Goal: Check status: Check status

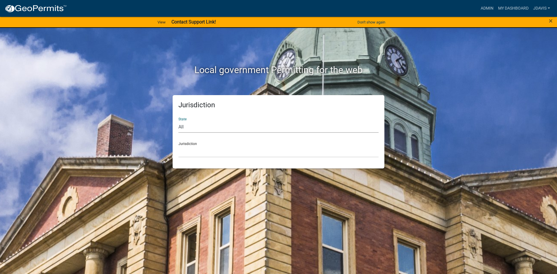
click at [233, 130] on select "All [US_STATE] [US_STATE] [US_STATE] [US_STATE] [US_STATE] [US_STATE] [US_STATE…" at bounding box center [279, 127] width 200 height 12
select select "[US_STATE]"
click at [179, 121] on select "All [US_STATE] [US_STATE] [US_STATE] [US_STATE] [US_STATE] [US_STATE] [US_STATE…" at bounding box center [279, 127] width 200 height 12
drag, startPoint x: 205, startPoint y: 152, endPoint x: 204, endPoint y: 156, distance: 4.6
click at [205, 152] on select "[GEOGRAPHIC_DATA], [US_STATE][PERSON_NAME][GEOGRAPHIC_DATA], [US_STATE][PERSON_…" at bounding box center [279, 152] width 200 height 12
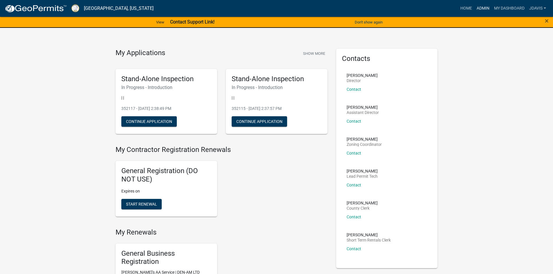
click at [488, 8] on link "Admin" at bounding box center [482, 8] width 17 height 11
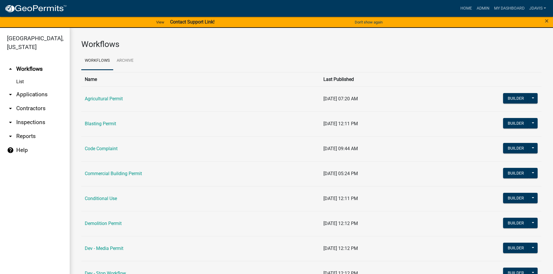
click at [33, 91] on link "arrow_drop_down Applications" at bounding box center [35, 95] width 70 height 14
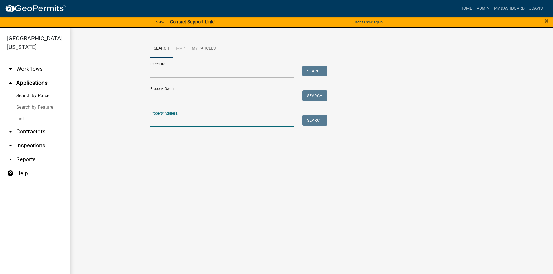
click at [200, 122] on input "Property Address:" at bounding box center [222, 121] width 144 height 12
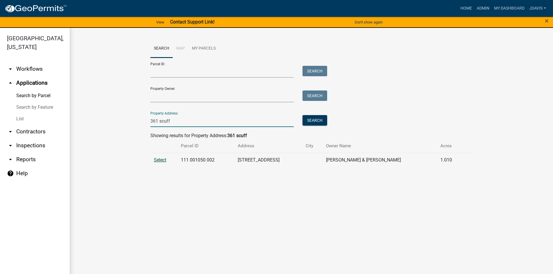
type input "361 scuff"
click at [158, 159] on span "Select" at bounding box center [160, 160] width 12 height 6
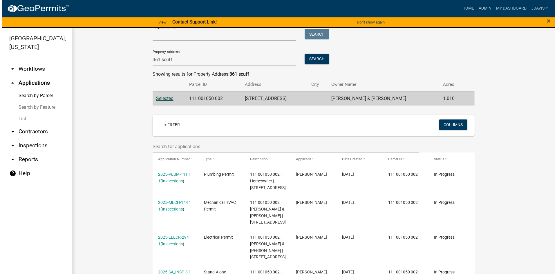
scroll to position [143, 0]
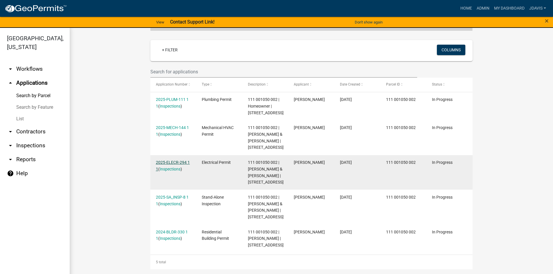
click at [169, 160] on link "2025-ELECR-294 1 1" at bounding box center [173, 165] width 34 height 11
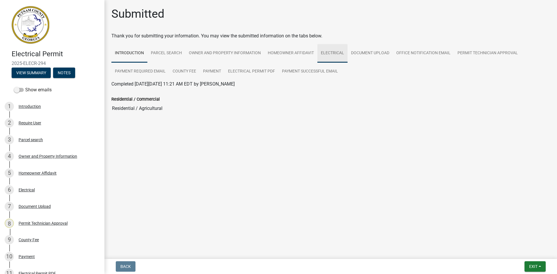
click at [334, 51] on link "Electrical" at bounding box center [333, 53] width 30 height 19
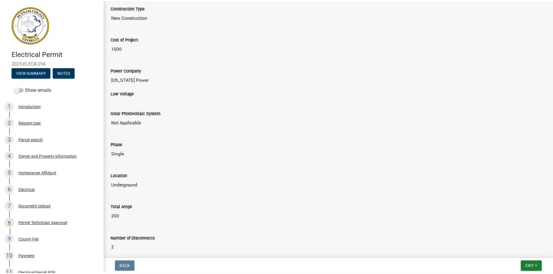
scroll to position [203, 0]
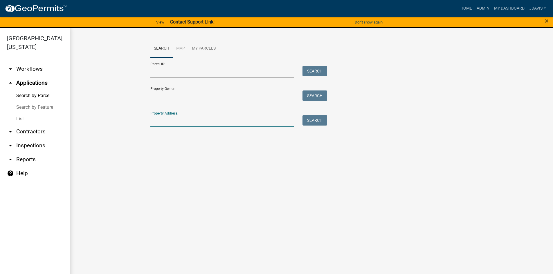
click at [159, 126] on input "Property Address:" at bounding box center [222, 121] width 144 height 12
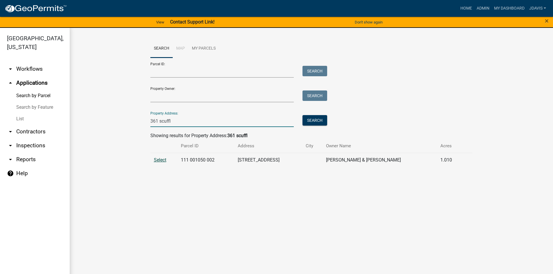
type input "361 scuffl"
click at [158, 162] on span "Select" at bounding box center [160, 160] width 12 height 6
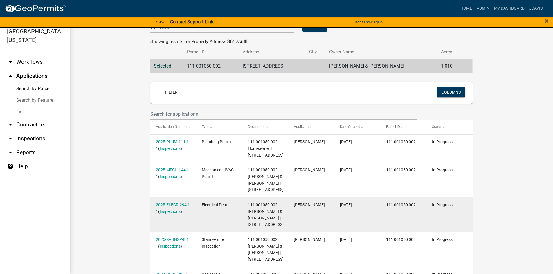
scroll to position [143, 0]
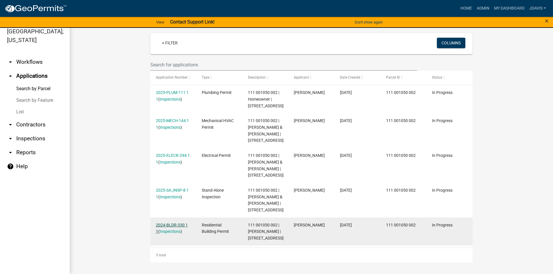
click at [167, 223] on link "2024-BLDR-330 1 1" at bounding box center [172, 228] width 32 height 11
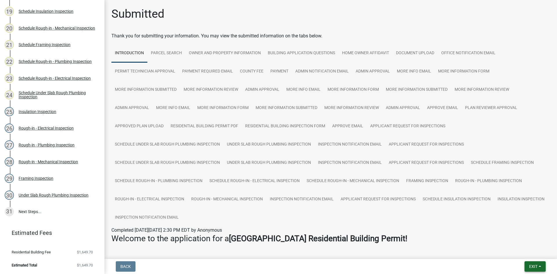
click at [537, 269] on span "Exit" at bounding box center [534, 266] width 8 height 5
click at [532, 255] on button "Save & Exit" at bounding box center [523, 252] width 46 height 14
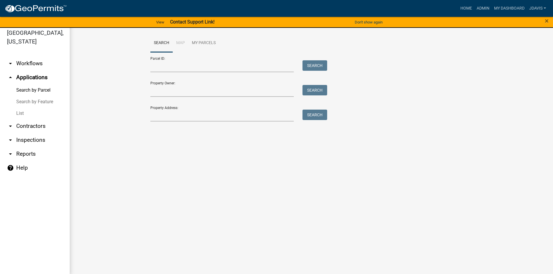
scroll to position [7, 0]
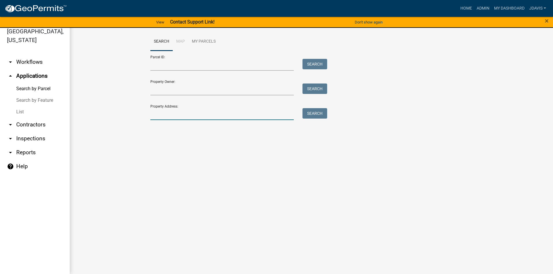
click at [175, 111] on input "Property Address:" at bounding box center [222, 114] width 144 height 12
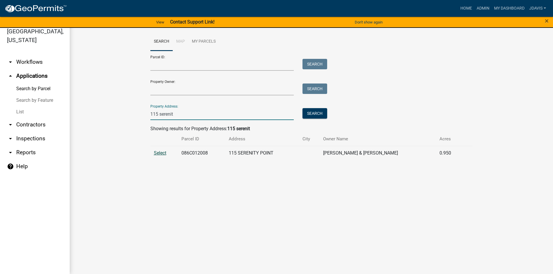
type input "115 serenit"
click at [165, 154] on span "Select" at bounding box center [160, 153] width 12 height 6
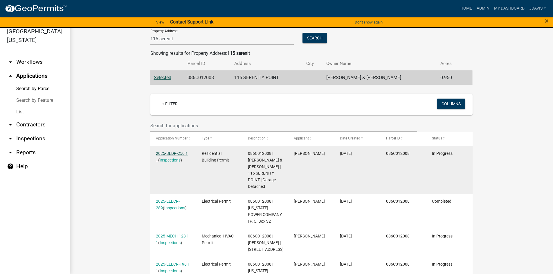
scroll to position [87, 0]
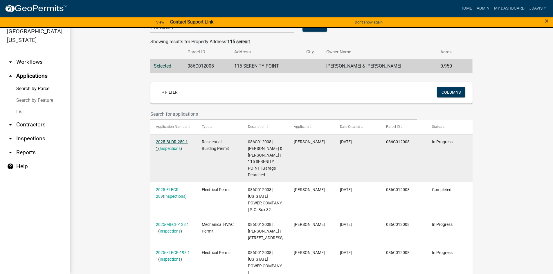
click at [170, 141] on link "2025-BLDR-250 1 1" at bounding box center [172, 145] width 32 height 11
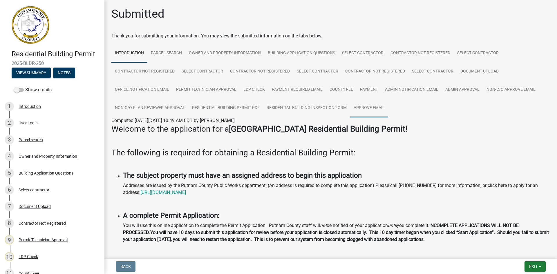
click at [370, 106] on link "Approve Email" at bounding box center [369, 108] width 38 height 19
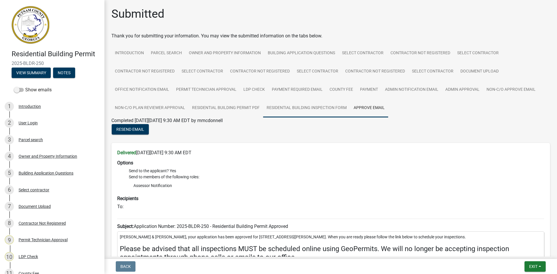
click at [336, 105] on link "Residential Building Inspection Form" at bounding box center [306, 108] width 87 height 19
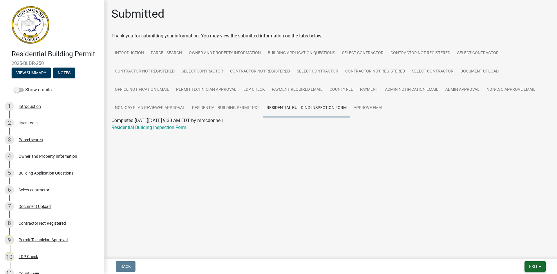
click at [535, 266] on span "Exit" at bounding box center [534, 266] width 8 height 5
click at [536, 254] on button "Save & Exit" at bounding box center [523, 252] width 46 height 14
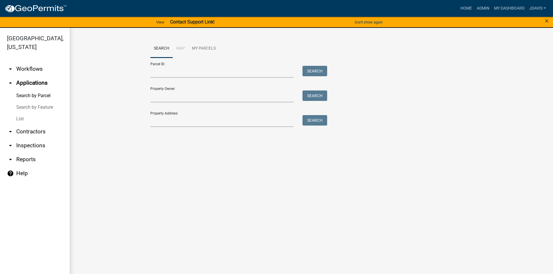
click at [12, 118] on link "List" at bounding box center [35, 119] width 70 height 12
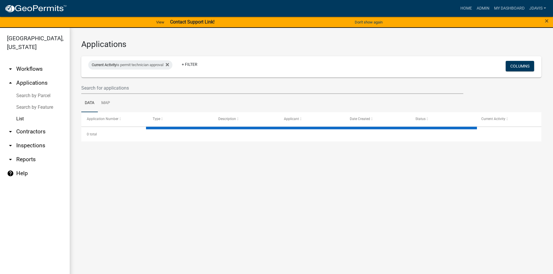
select select "2: 50"
